Goal: Communication & Community: Answer question/provide support

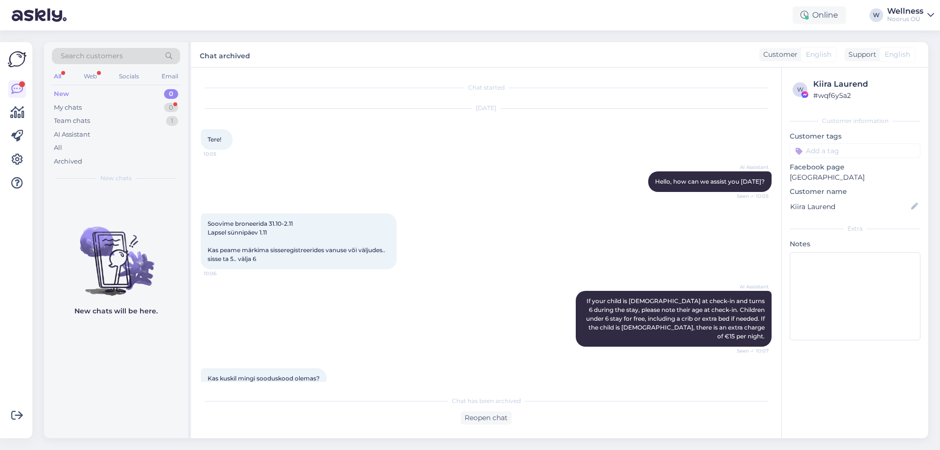
scroll to position [809, 0]
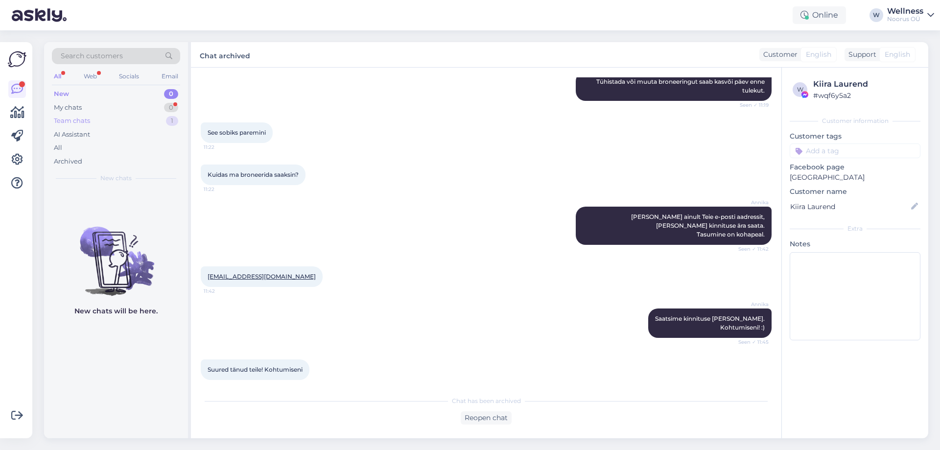
click at [114, 118] on div "Team chats 1" at bounding box center [116, 121] width 128 height 14
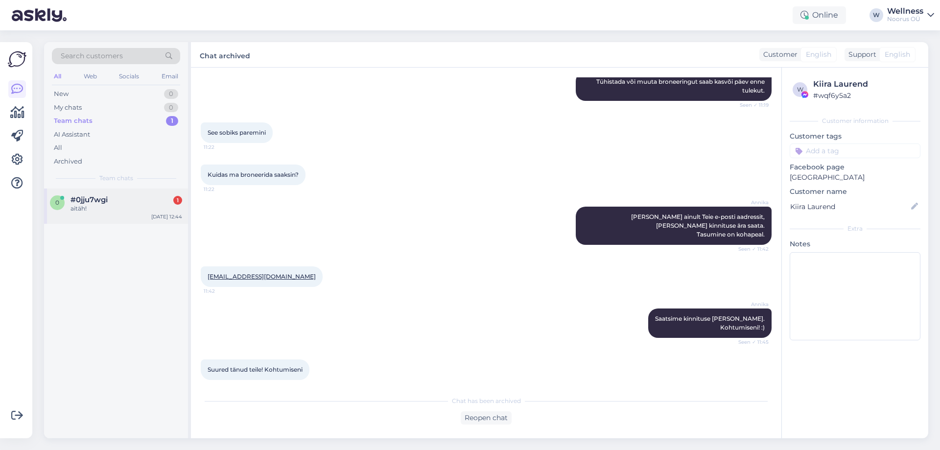
click at [145, 209] on div "aitäh!" at bounding box center [126, 208] width 112 height 9
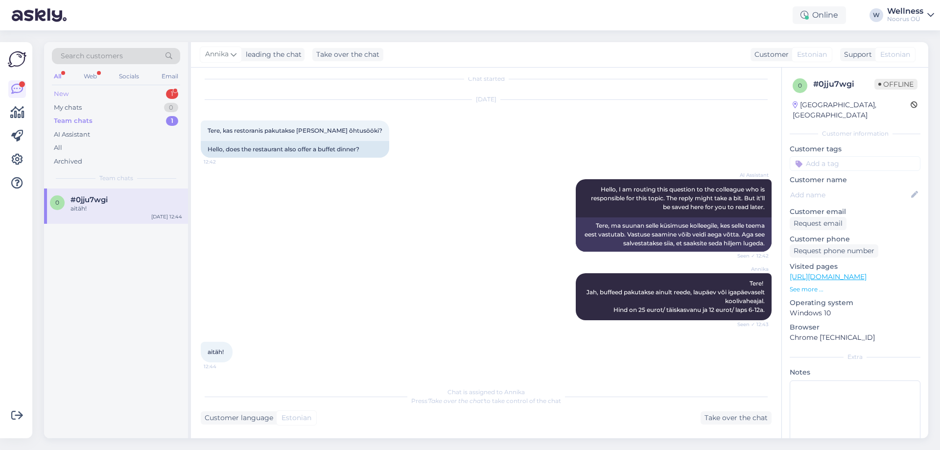
click at [134, 91] on div "New 1" at bounding box center [116, 94] width 128 height 14
click at [136, 192] on div "v #vaohun38 1 Tere! [DATE] 13:00" at bounding box center [116, 205] width 144 height 35
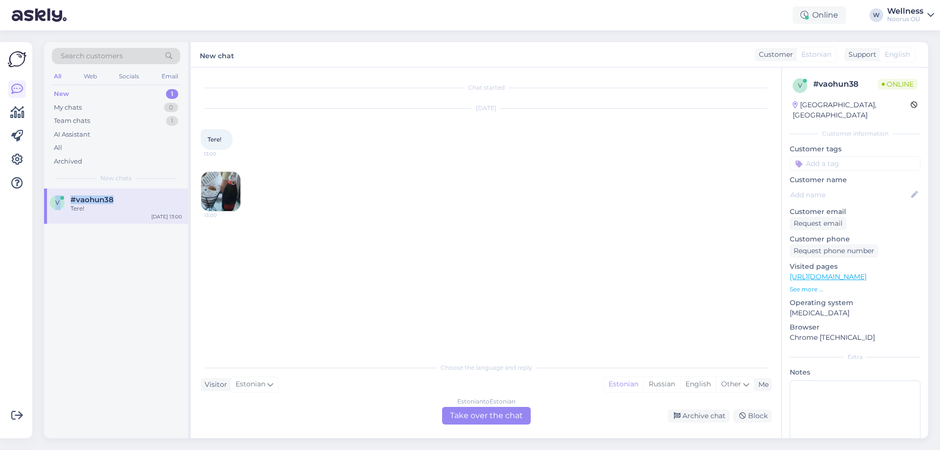
click at [234, 193] on img at bounding box center [220, 191] width 39 height 39
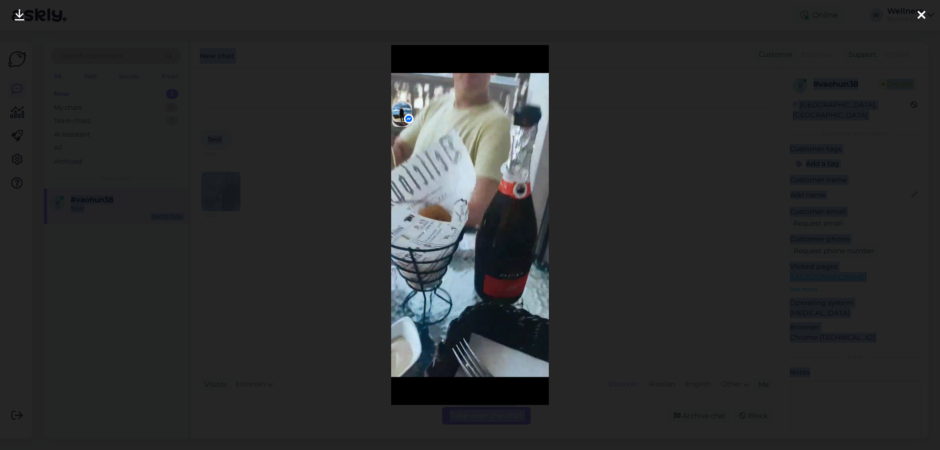
drag, startPoint x: 934, startPoint y: 4, endPoint x: 930, endPoint y: 13, distance: 9.8
click at [934, 8] on div at bounding box center [470, 225] width 940 height 450
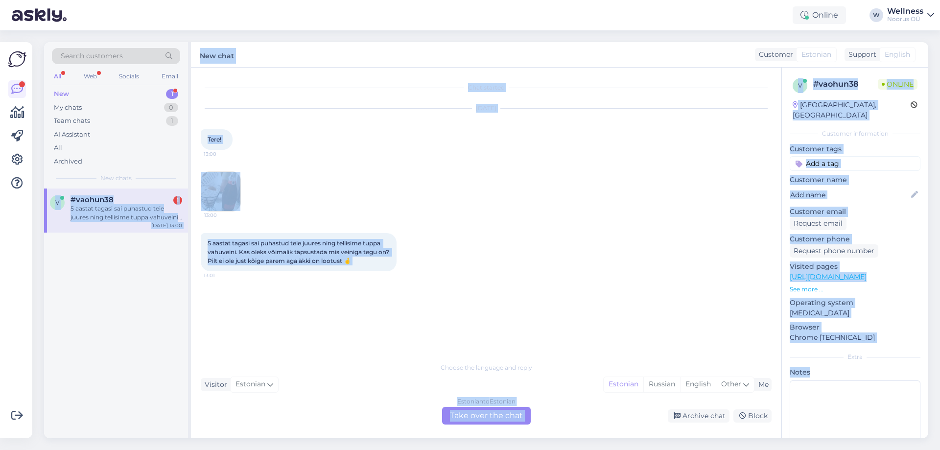
click at [128, 217] on div "5 aastat tagasi sai puhastud teie juures ning tellisime tuppa vahuveini. Kas ol…" at bounding box center [126, 213] width 112 height 18
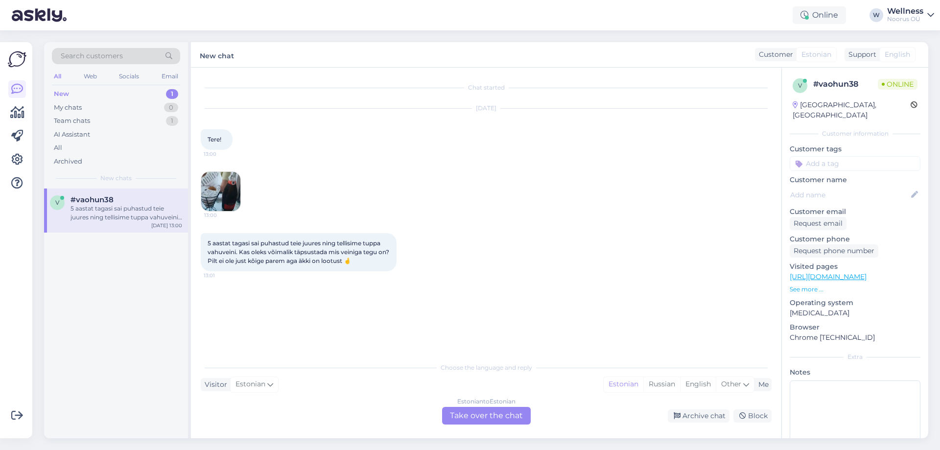
click at [215, 199] on img at bounding box center [220, 191] width 39 height 39
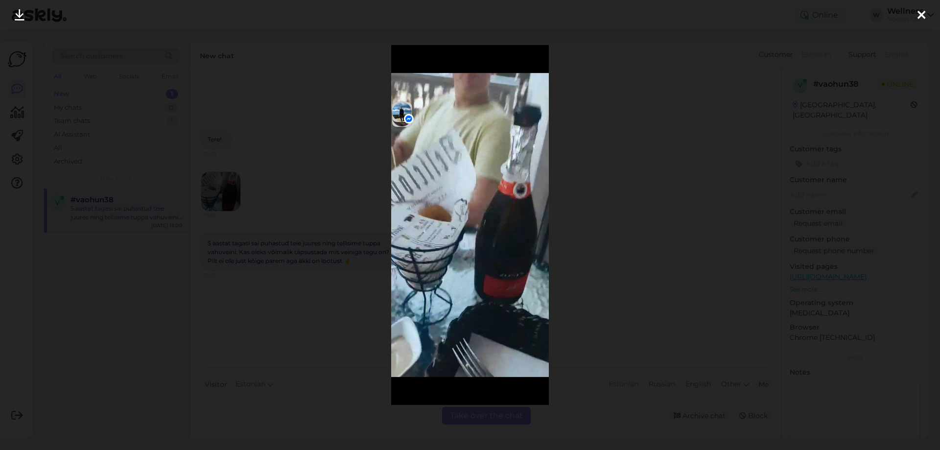
click at [929, 19] on div at bounding box center [921, 15] width 20 height 31
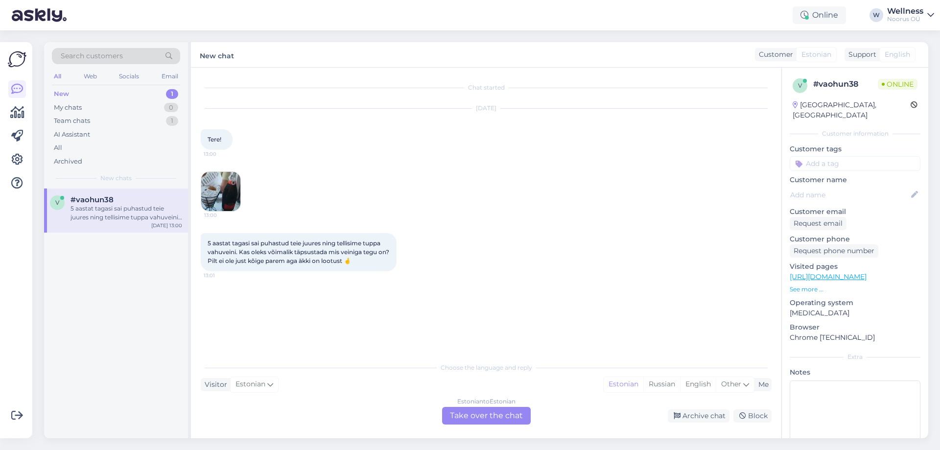
click at [222, 192] on img at bounding box center [220, 191] width 39 height 39
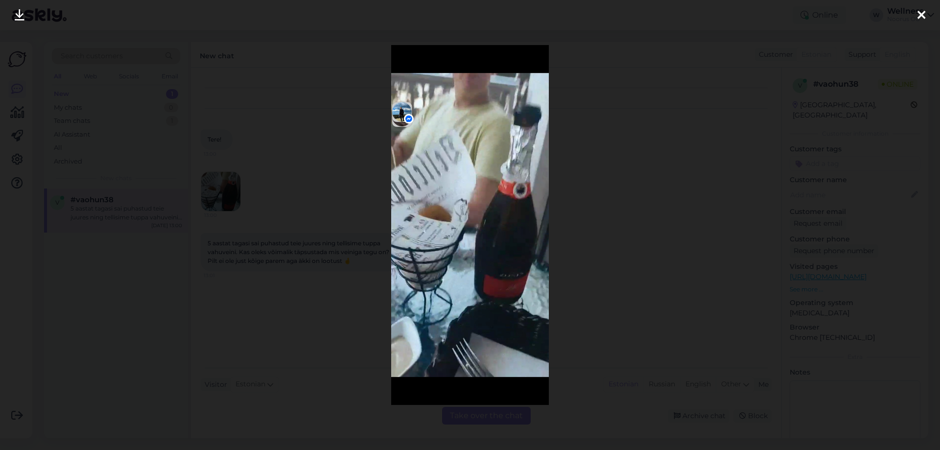
click at [651, 225] on div at bounding box center [470, 225] width 940 height 450
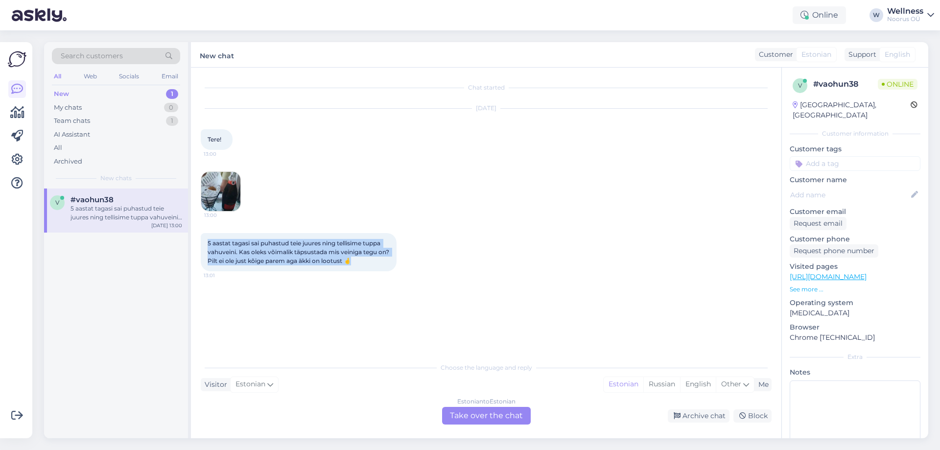
drag, startPoint x: 208, startPoint y: 243, endPoint x: 371, endPoint y: 259, distance: 163.3
click at [371, 259] on div "5 aastat tagasi sai puhastud teie juures ning tellisime tuppa vahuveini. Kas ol…" at bounding box center [299, 252] width 196 height 38
copy span "5 aastat tagasi sai puhastud teie juures ning tellisime tuppa vahuveini. Kas ol…"
